Goal: Information Seeking & Learning: Learn about a topic

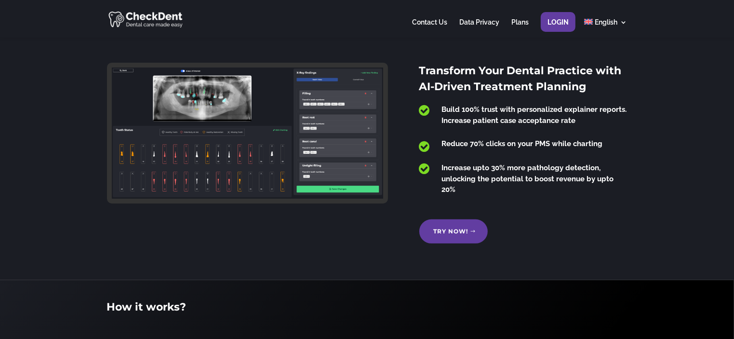
scroll to position [246, 0]
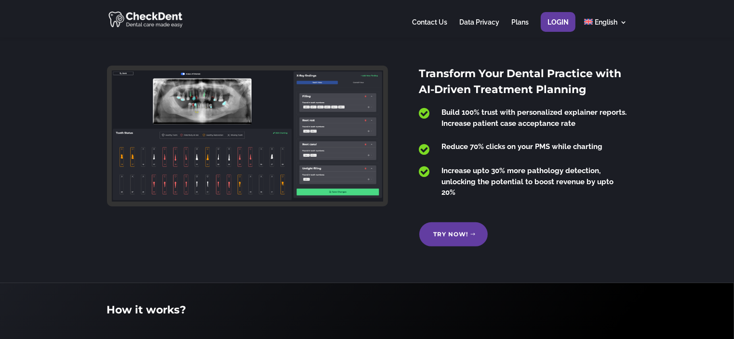
click at [466, 222] on link "Try Now!" at bounding box center [453, 234] width 68 height 24
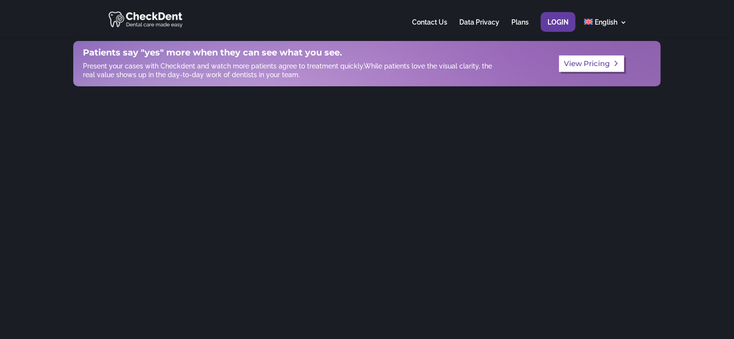
click at [575, 68] on link "View Pricing" at bounding box center [592, 63] width 66 height 17
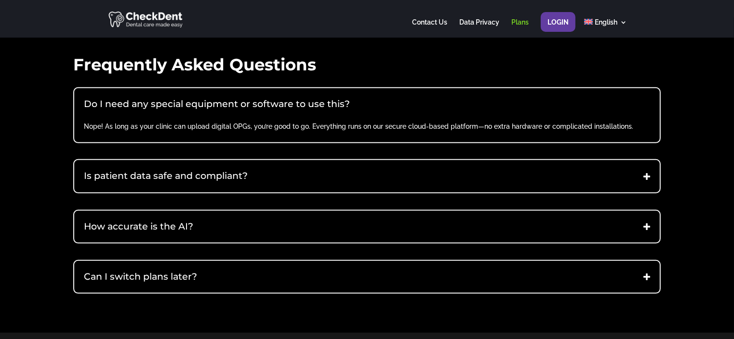
scroll to position [394, 0]
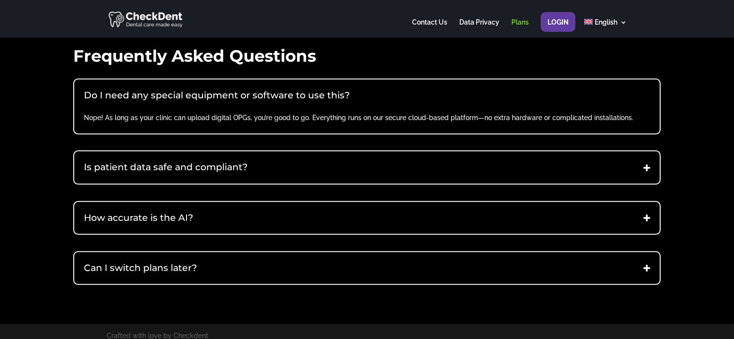
click at [281, 212] on h5 "How accurate is the AI?" at bounding box center [367, 218] width 566 height 13
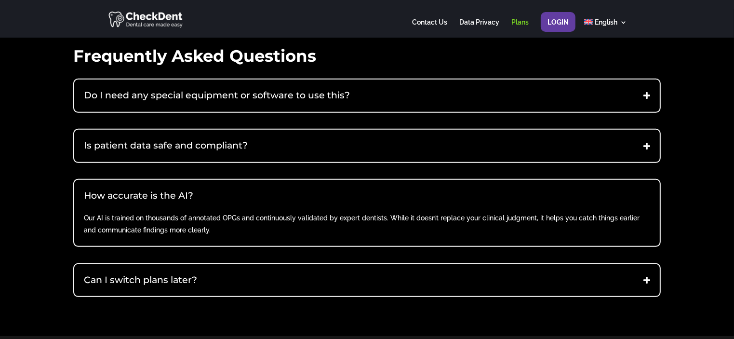
click at [281, 274] on h5 "Can I switch plans later?" at bounding box center [367, 280] width 566 height 13
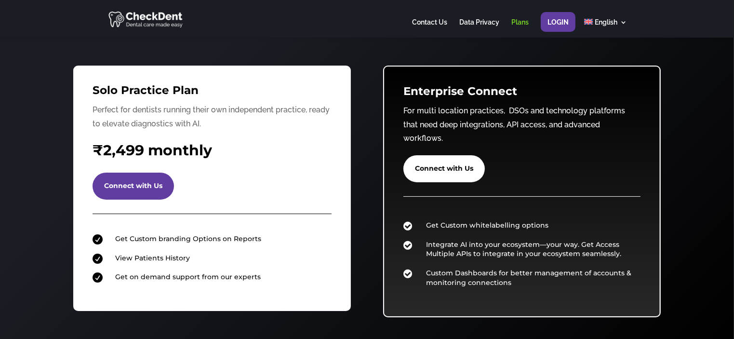
scroll to position [0, 0]
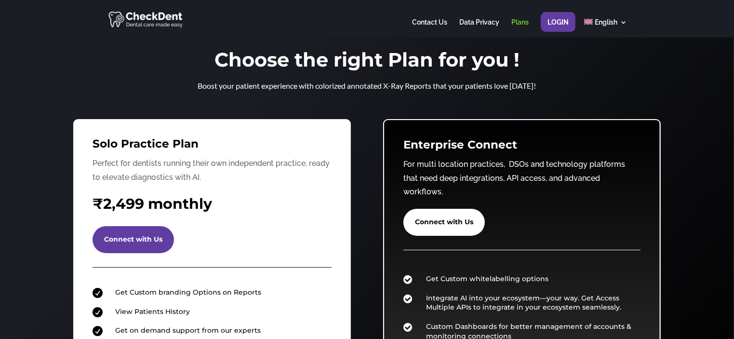
click at [331, 97] on div "Choose the right Plan for you ! Boost your patient experience with colorized an…" at bounding box center [367, 71] width 386 height 69
